Goal: Information Seeking & Learning: Compare options

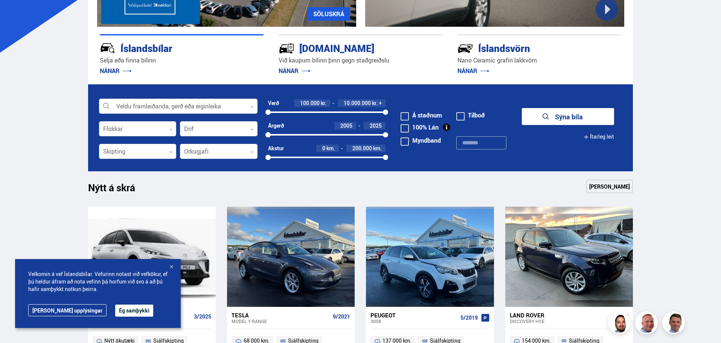
scroll to position [263, 0]
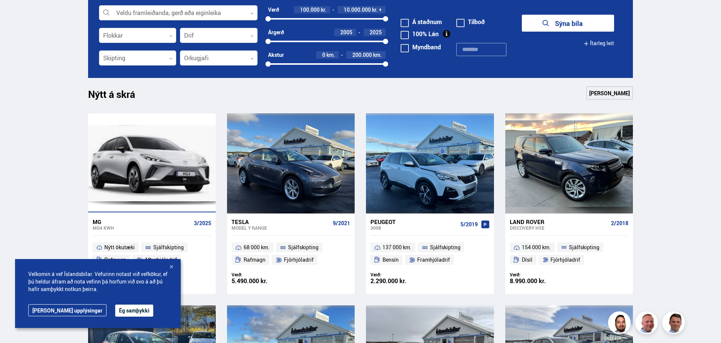
drag, startPoint x: 152, startPoint y: 164, endPoint x: 213, endPoint y: 196, distance: 68.3
click at [152, 164] on div at bounding box center [152, 163] width 128 height 100
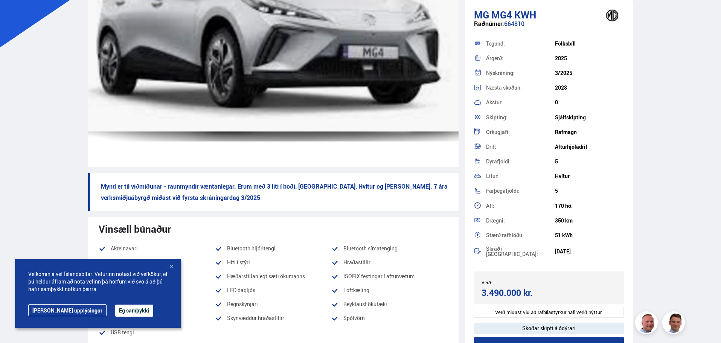
scroll to position [226, 0]
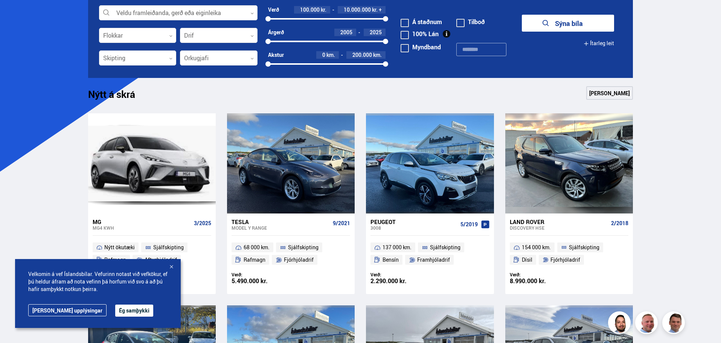
scroll to position [263, 0]
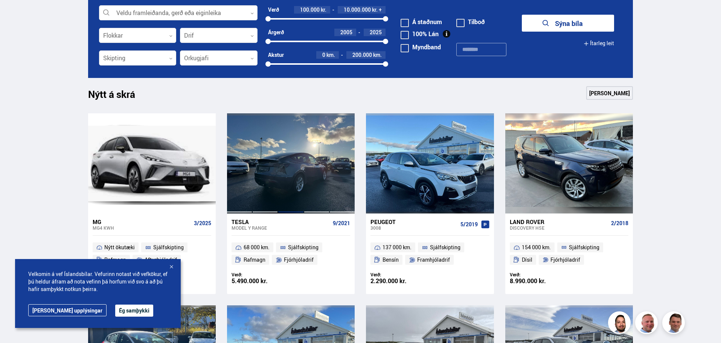
click at [293, 174] on div at bounding box center [291, 163] width 26 height 100
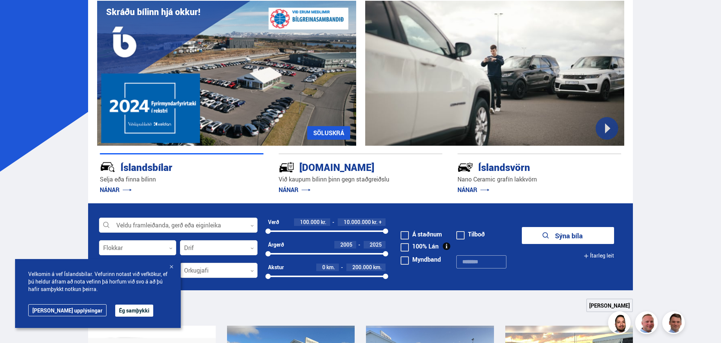
scroll to position [263, 0]
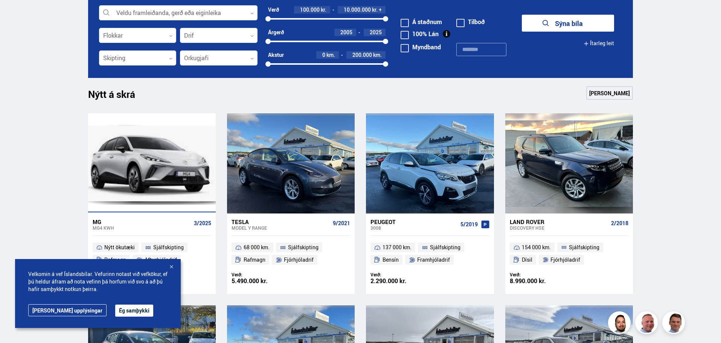
click at [192, 147] on div at bounding box center [152, 163] width 128 height 100
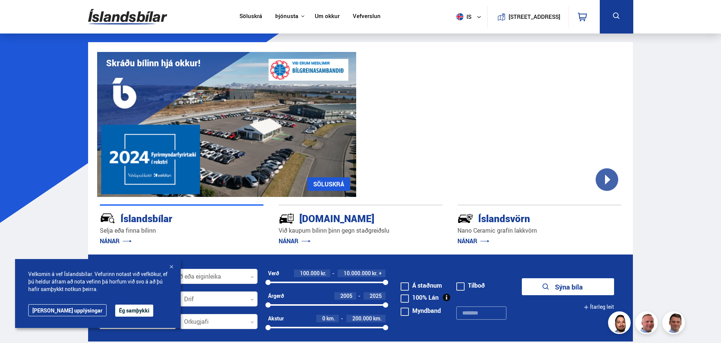
click at [239, 18] on link "Söluskrá" at bounding box center [250, 17] width 23 height 8
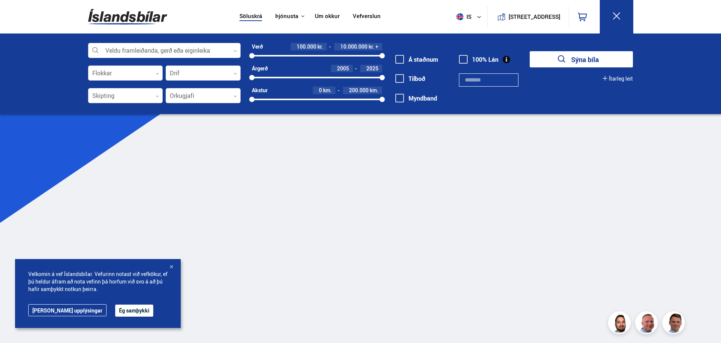
click at [239, 18] on link "Söluskrá" at bounding box center [250, 17] width 23 height 8
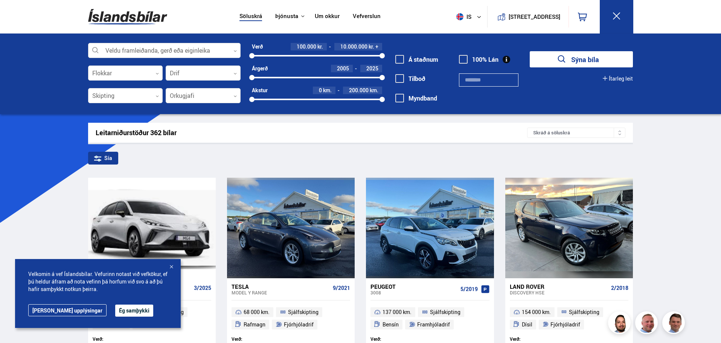
click at [564, 133] on div "Skráð á söluskrá" at bounding box center [576, 133] width 98 height 10
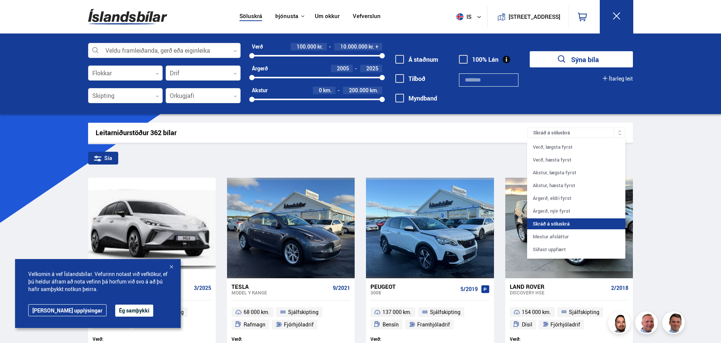
click at [219, 155] on div "Sía" at bounding box center [360, 160] width 545 height 16
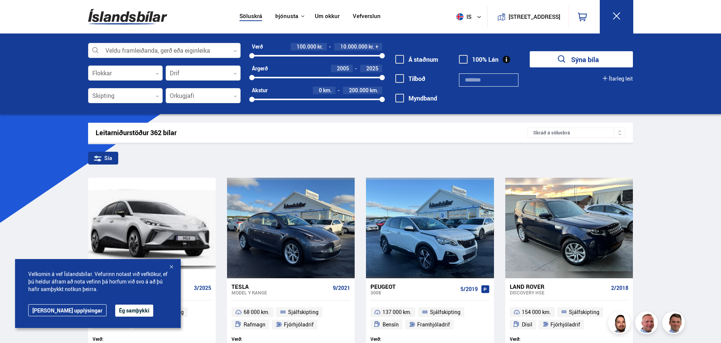
click at [359, 15] on link "Vefverslun" at bounding box center [367, 17] width 28 height 8
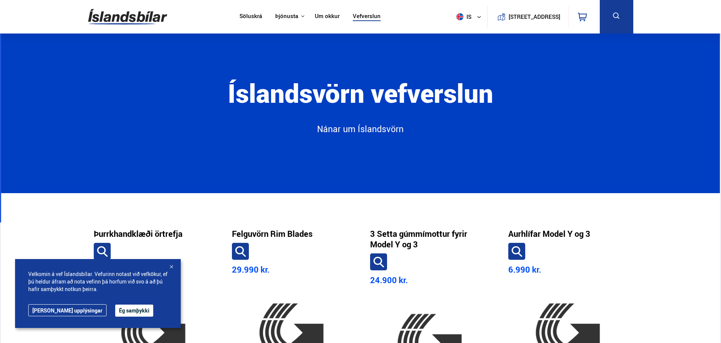
scroll to position [226, 0]
